Goal: Task Accomplishment & Management: Complete application form

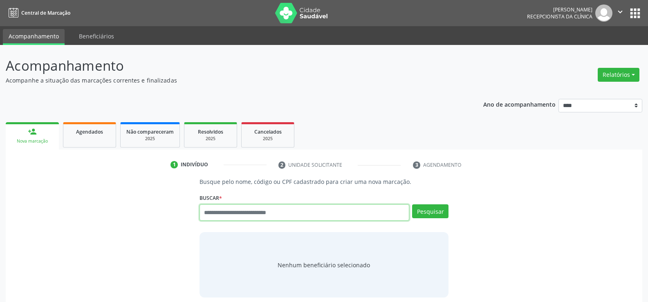
click at [245, 210] on input "text" at bounding box center [305, 213] width 210 height 16
paste input "**********"
type input "**********"
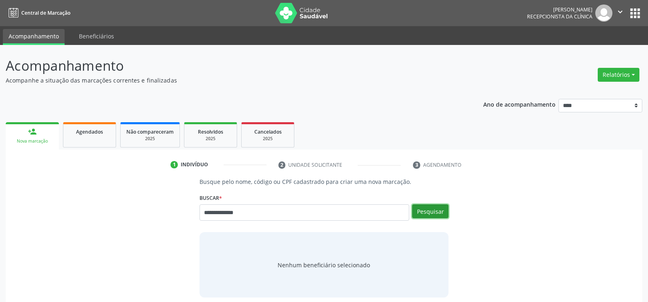
click at [438, 211] on button "Pesquisar" at bounding box center [430, 212] width 36 height 14
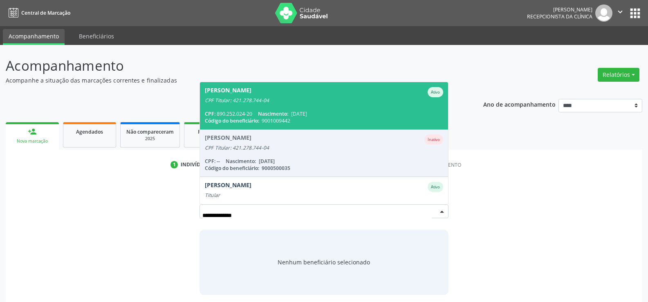
scroll to position [20, 0]
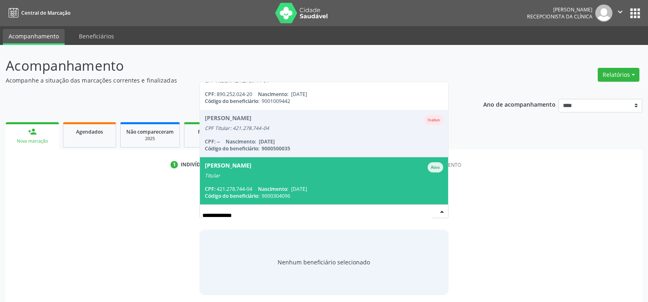
click at [297, 191] on span "[DATE]" at bounding box center [299, 189] width 16 height 7
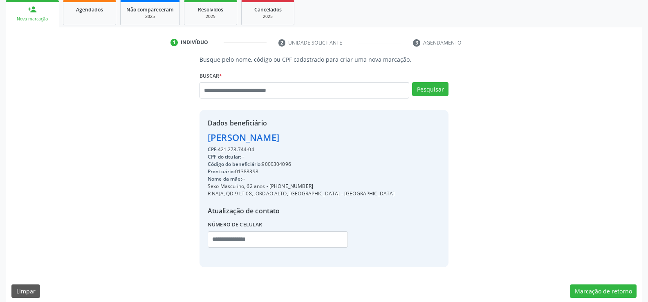
scroll to position [123, 0]
drag, startPoint x: 209, startPoint y: 137, endPoint x: 350, endPoint y: 136, distance: 141.1
click at [350, 136] on div "Dados beneficiário [PERSON_NAME] CPF: 421.278.744-04 CPF do titular: -- Código …" at bounding box center [324, 188] width 249 height 157
copy div "[PERSON_NAME]"
drag, startPoint x: 279, startPoint y: 187, endPoint x: 320, endPoint y: 187, distance: 40.9
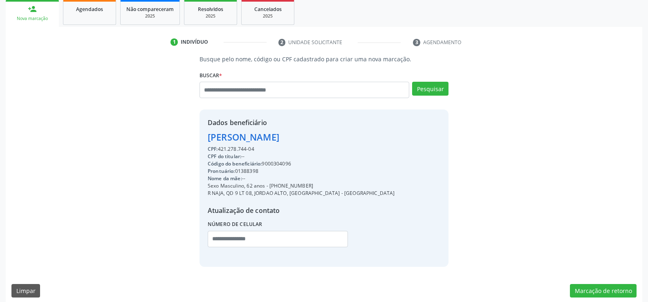
click at [320, 187] on div "Sexo Masculino, 62 anos - [PHONE_NUMBER]" at bounding box center [301, 185] width 187 height 7
copy div "98898-5880"
click at [274, 87] on input "text" at bounding box center [305, 90] width 210 height 16
click at [104, 7] on div "Agendados" at bounding box center [89, 8] width 41 height 9
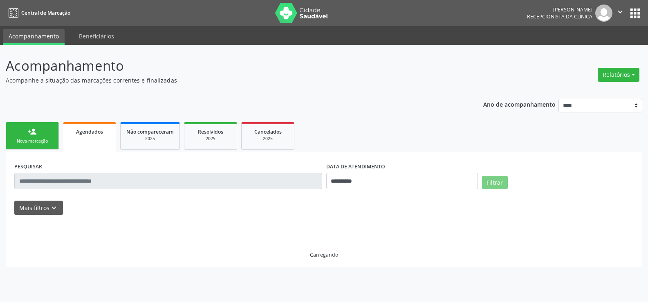
scroll to position [0, 0]
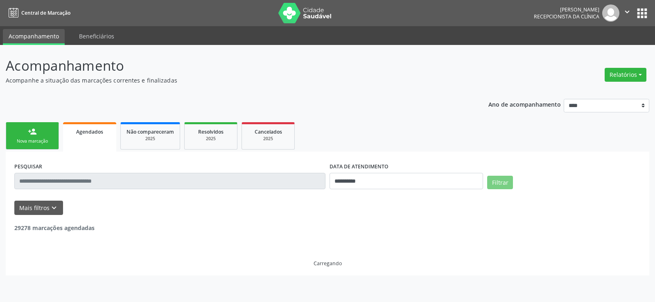
click at [39, 130] on link "person_add Nova marcação" at bounding box center [32, 135] width 53 height 27
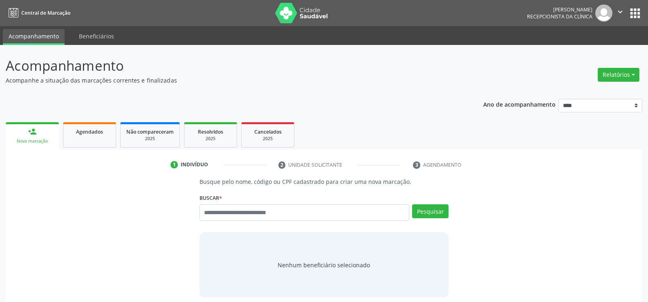
click at [57, 135] on link "person_add Nova marcação" at bounding box center [32, 135] width 53 height 27
click at [87, 135] on span "Agendados" at bounding box center [89, 131] width 27 height 7
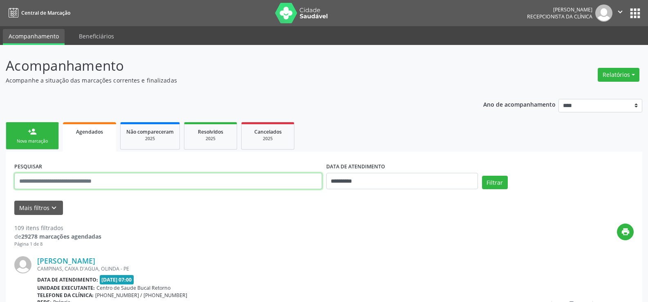
click at [67, 184] on input "text" at bounding box center [168, 181] width 308 height 16
paste input "**********"
type input "**********"
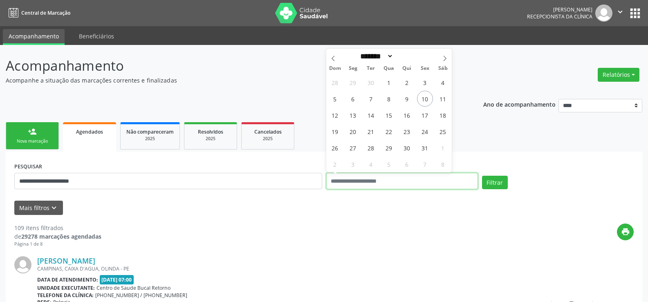
click at [482, 176] on button "Filtrar" at bounding box center [495, 183] width 26 height 14
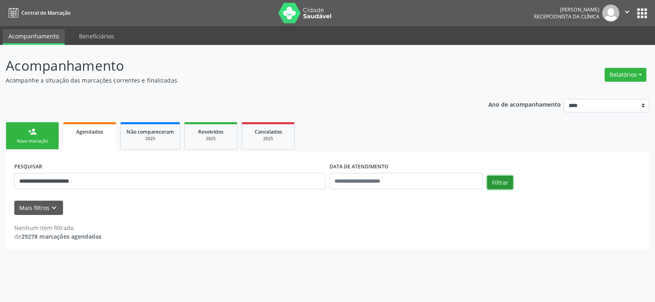
click at [505, 179] on button "Filtrar" at bounding box center [500, 183] width 26 height 14
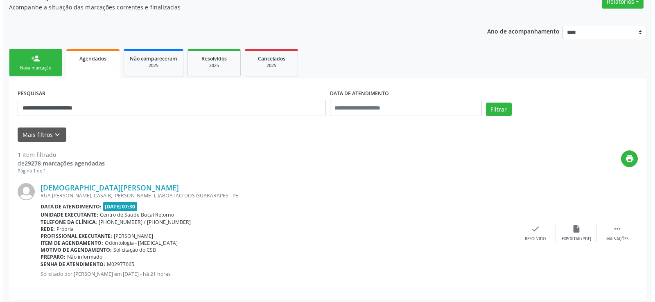
scroll to position [77, 0]
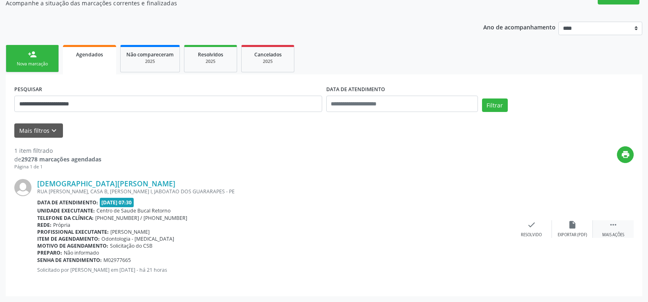
click at [617, 230] on div " Mais ações" at bounding box center [613, 229] width 41 height 18
click at [537, 234] on div "Cancelar" at bounding box center [531, 235] width 19 height 6
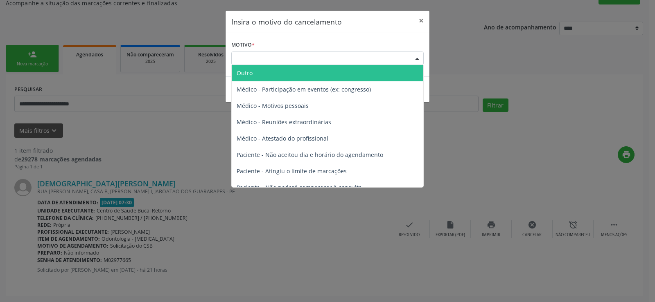
click at [295, 59] on div "Escolha o motivo" at bounding box center [327, 59] width 192 height 14
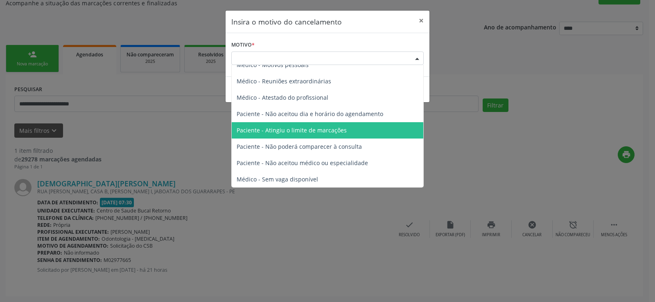
scroll to position [41, 0]
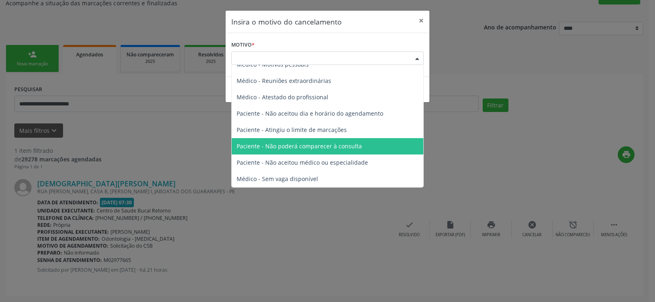
click at [357, 149] on span "Paciente - Não poderá comparecer à consulta" at bounding box center [298, 146] width 125 height 8
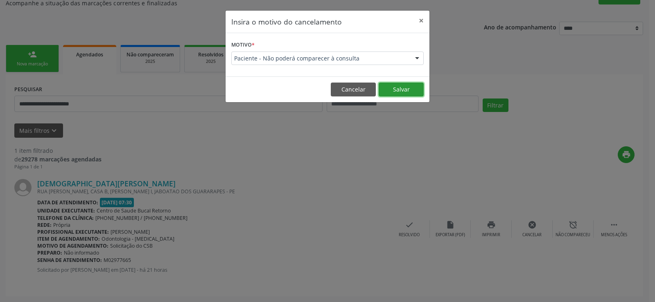
click at [410, 92] on button "Salvar" at bounding box center [400, 90] width 45 height 14
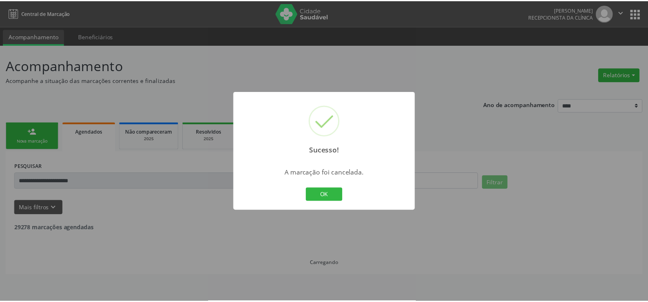
scroll to position [0, 0]
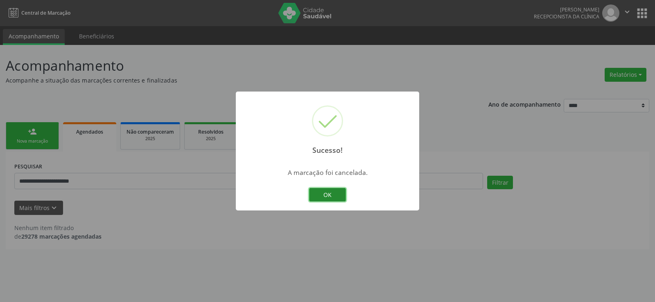
click at [315, 199] on button "OK" at bounding box center [327, 195] width 37 height 14
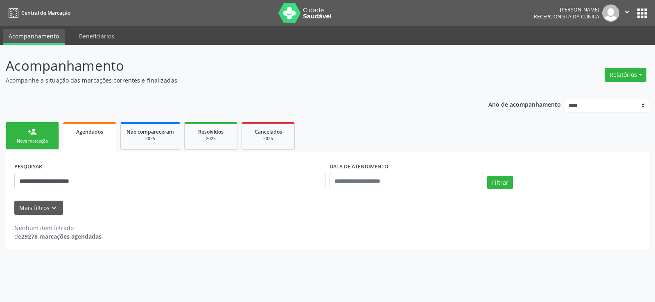
click at [42, 139] on div "Nova marcação" at bounding box center [32, 141] width 41 height 6
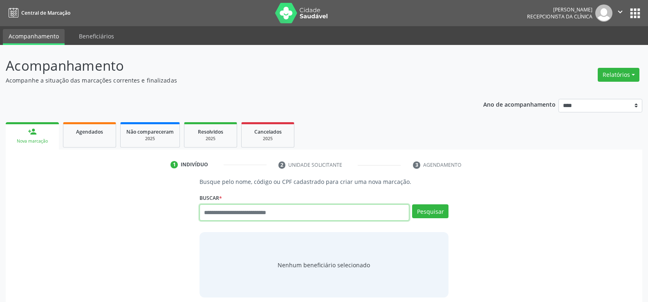
click at [228, 210] on input "text" at bounding box center [305, 213] width 210 height 16
paste input "**********"
type input "**********"
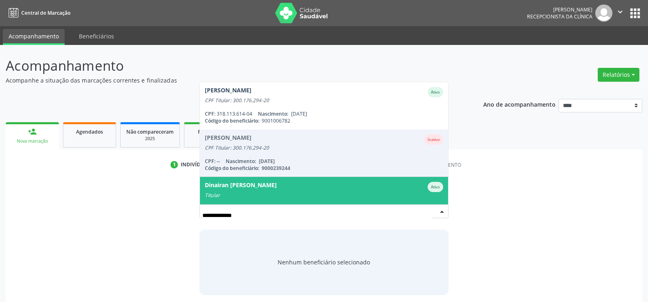
click at [254, 190] on div "Dinairan [PERSON_NAME]" at bounding box center [241, 187] width 72 height 10
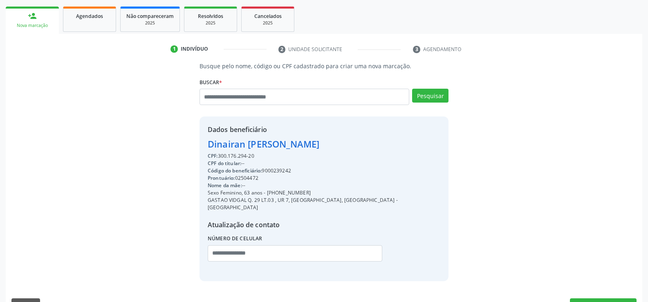
scroll to position [130, 0]
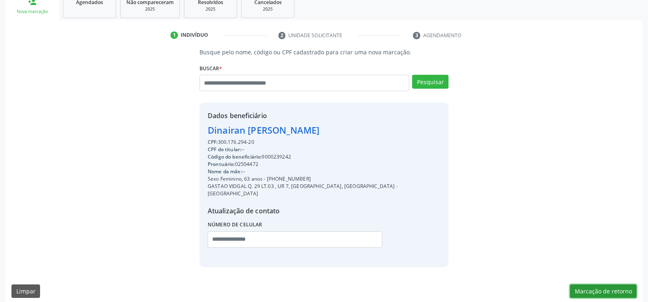
click at [615, 285] on button "Marcação de retorno" at bounding box center [603, 292] width 67 height 14
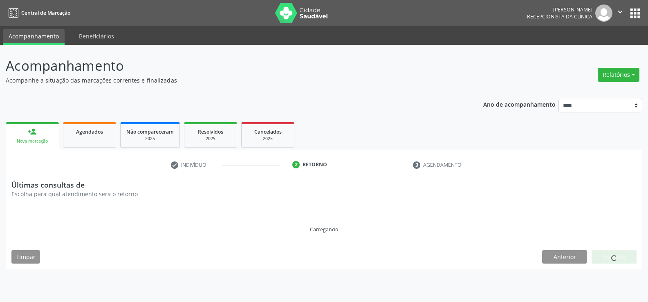
scroll to position [0, 0]
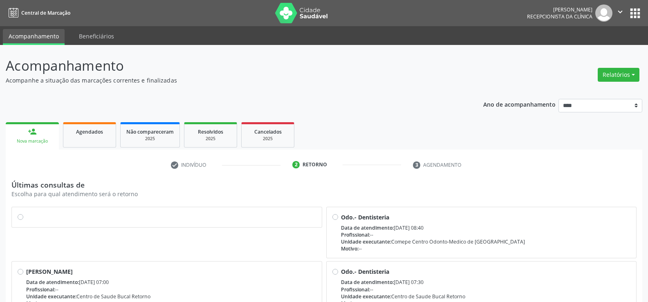
click at [26, 213] on label at bounding box center [171, 213] width 290 height 0
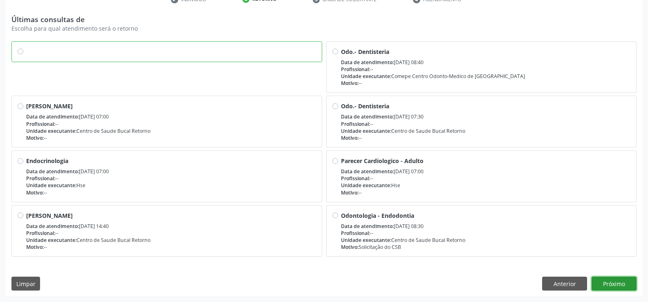
click at [611, 283] on button "Próximo" at bounding box center [614, 284] width 45 height 14
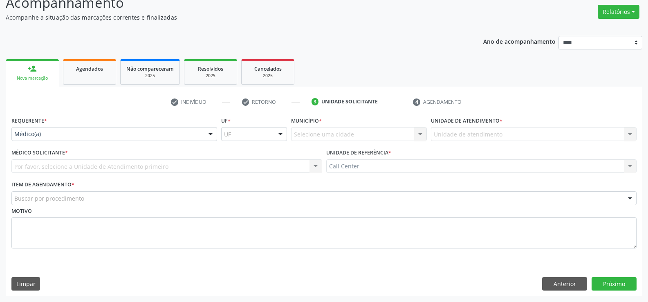
scroll to position [63, 0]
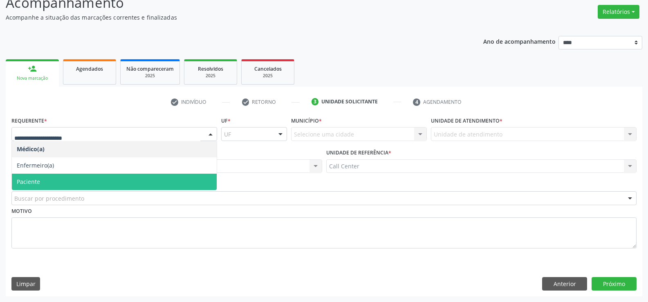
click at [56, 178] on span "Paciente" at bounding box center [114, 182] width 205 height 16
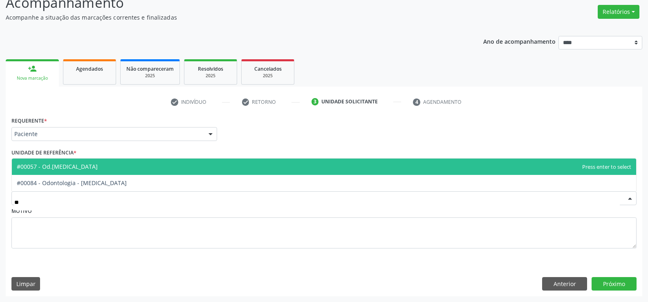
type input "***"
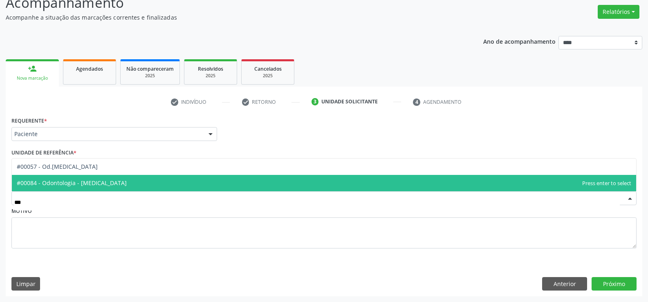
click at [96, 185] on span "#00084 - Odontologia - [MEDICAL_DATA]" at bounding box center [72, 183] width 110 height 8
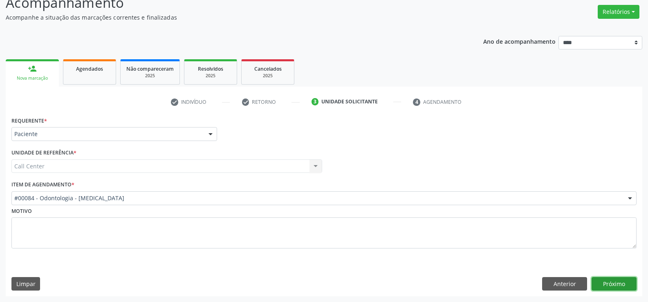
click at [623, 286] on button "Próximo" at bounding box center [614, 284] width 45 height 14
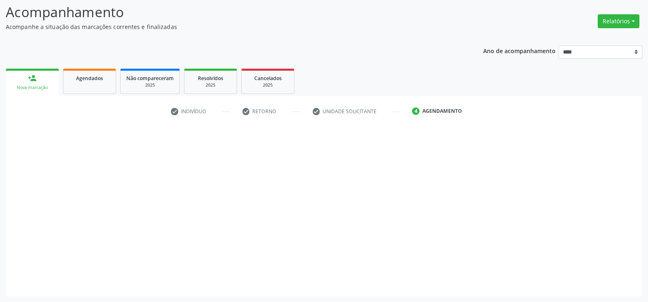
scroll to position [54, 0]
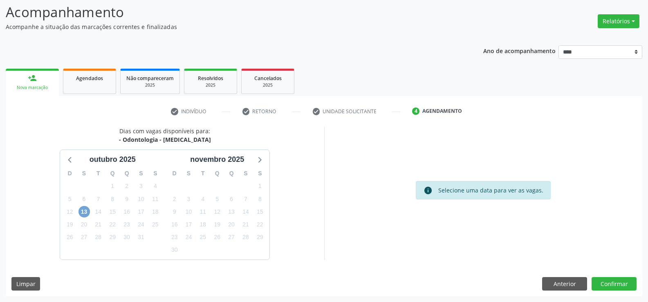
click at [85, 211] on span "13" at bounding box center [84, 211] width 11 height 11
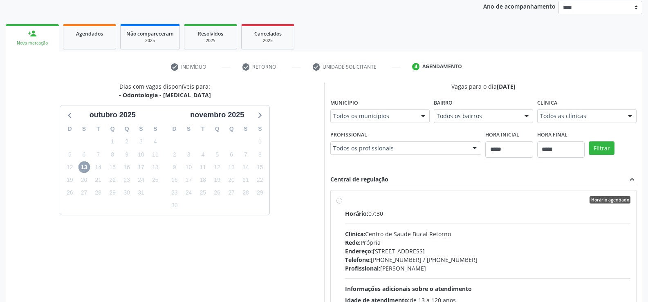
scroll to position [172, 0]
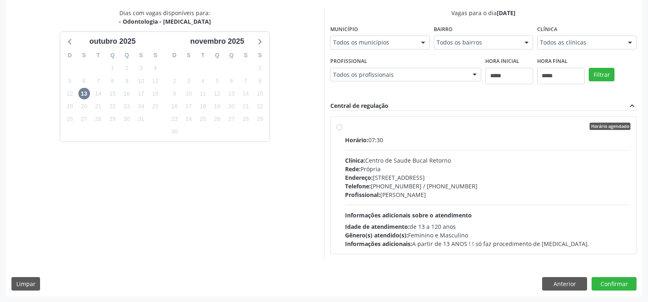
click at [345, 124] on label "Horário agendado Horário: 07:30 Clínica: [GEOGRAPHIC_DATA] Bucal Retorno Rede: …" at bounding box center [488, 186] width 286 height 126
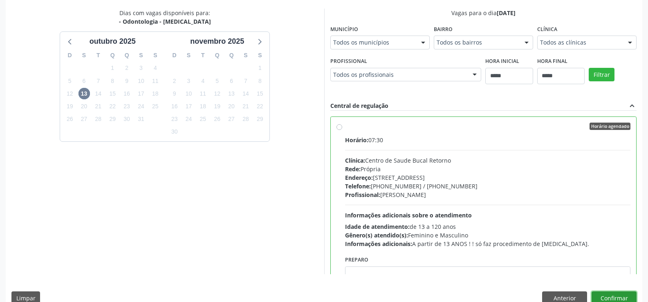
click at [627, 294] on button "Confirmar" at bounding box center [614, 299] width 45 height 14
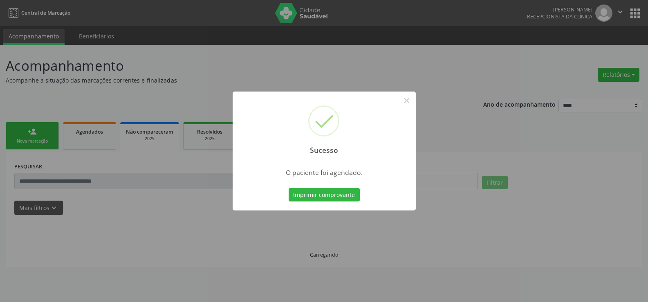
scroll to position [0, 0]
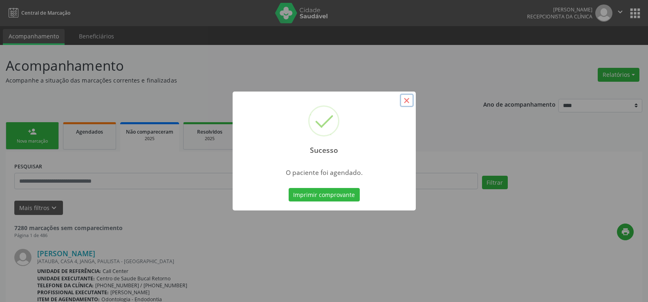
click at [410, 103] on button "×" at bounding box center [407, 101] width 14 height 14
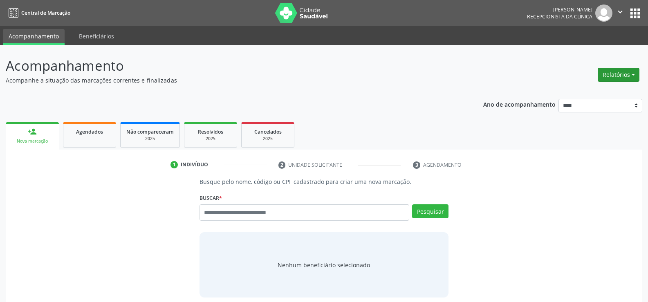
click at [613, 74] on button "Relatórios" at bounding box center [619, 75] width 42 height 14
click at [588, 94] on link "Agendamentos" at bounding box center [596, 92] width 88 height 11
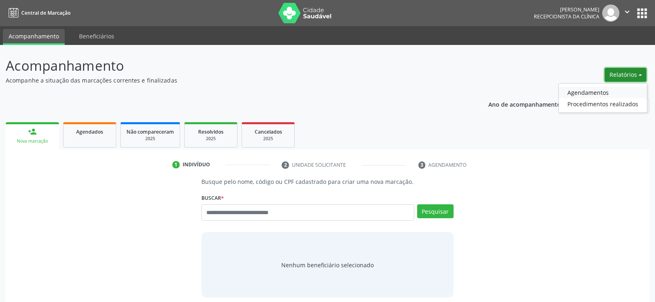
select select "*"
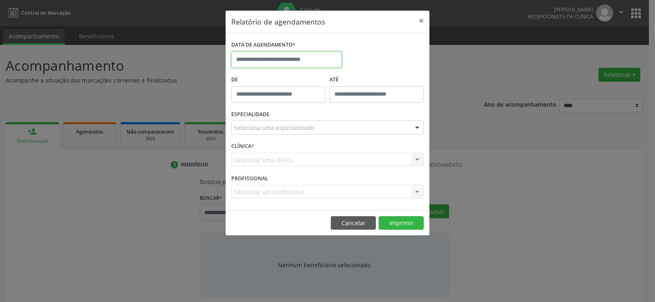
click at [305, 56] on input "text" at bounding box center [286, 60] width 110 height 16
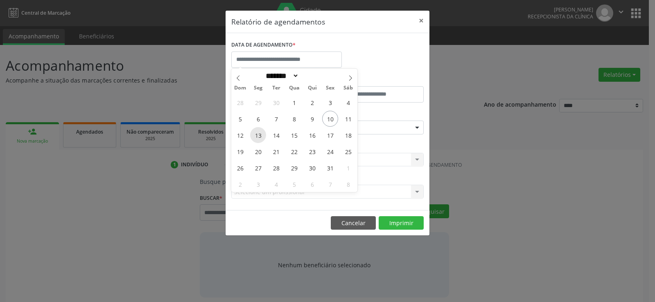
click at [259, 135] on span "13" at bounding box center [258, 135] width 16 height 16
type input "**********"
click at [259, 135] on span "13" at bounding box center [258, 135] width 16 height 16
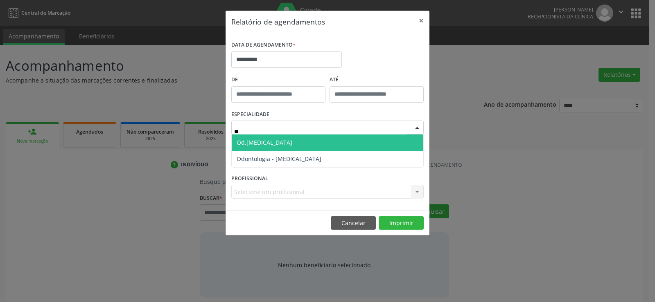
type input "***"
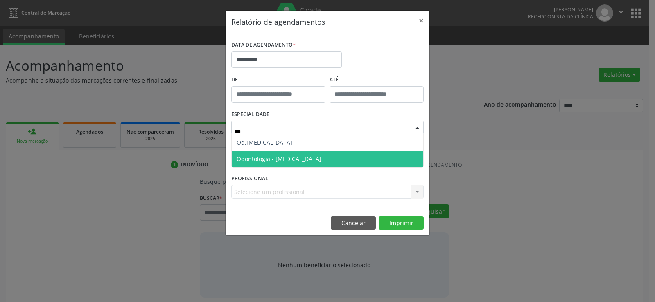
click at [288, 155] on span "Odontologia - [MEDICAL_DATA]" at bounding box center [278, 159] width 85 height 8
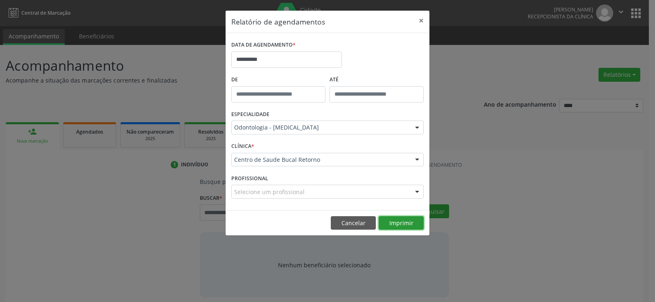
click at [413, 223] on button "Imprimir" at bounding box center [400, 223] width 45 height 14
click at [419, 21] on button "×" at bounding box center [421, 21] width 16 height 20
